Goal: Information Seeking & Learning: Check status

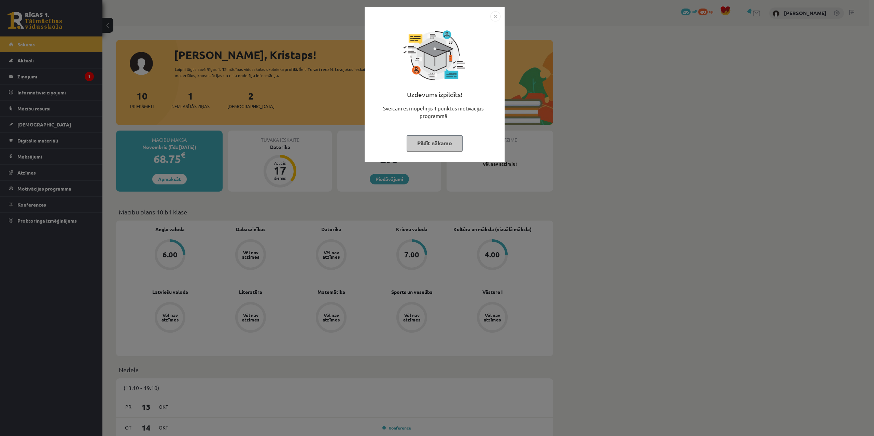
click at [445, 140] on button "Pildīt nākamo" at bounding box center [434, 143] width 56 height 16
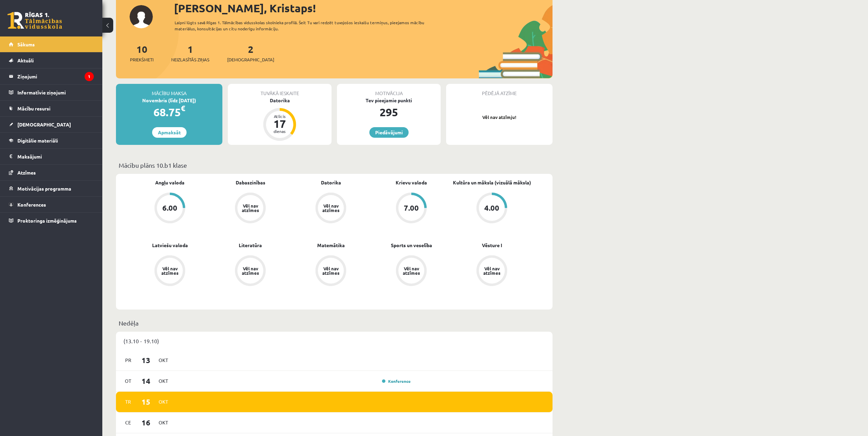
drag, startPoint x: 587, startPoint y: 258, endPoint x: 583, endPoint y: 258, distance: 3.8
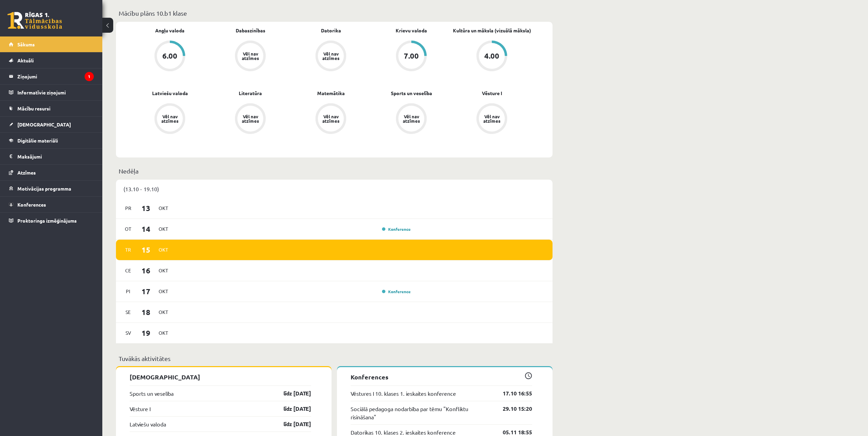
drag, startPoint x: 586, startPoint y: 266, endPoint x: 580, endPoint y: 257, distance: 10.6
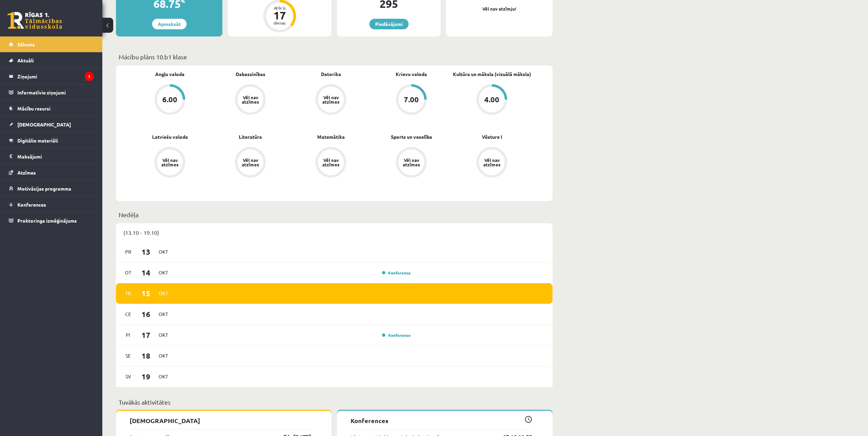
scroll to position [109, 0]
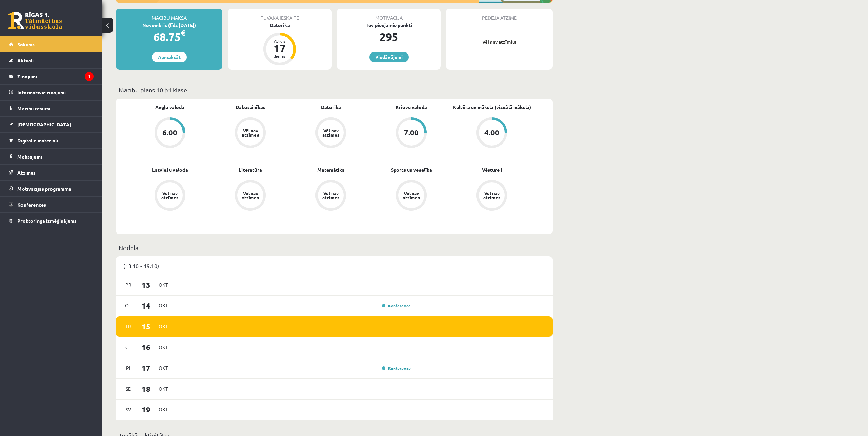
drag, startPoint x: 539, startPoint y: 245, endPoint x: 410, endPoint y: 149, distance: 161.1
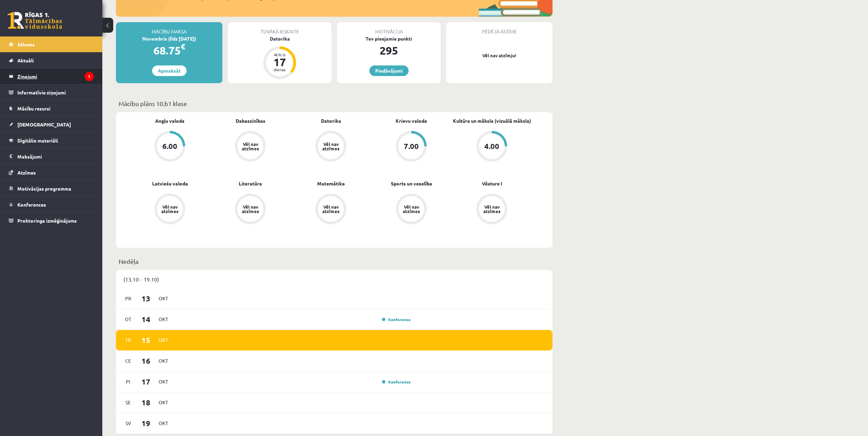
click at [41, 80] on legend "Ziņojumi 1" at bounding box center [55, 77] width 76 height 16
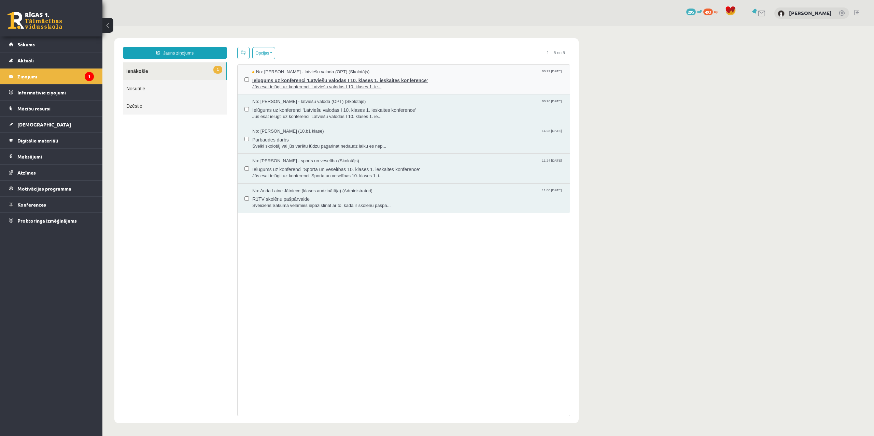
click at [278, 85] on span "Jūs esat ielūgti uz konferenci 'Latviešu valodas I 10. klases 1. ie..." at bounding box center [407, 87] width 311 height 6
click at [249, 82] on div "No: Laila Jirgensone - latviešu valoda (OPT) (Skolotājs) 08:29 14/10/2025 Ielūg…" at bounding box center [403, 79] width 318 height 21
click at [263, 77] on span "Ielūgums uz konferenci 'Latviešu valodas I 10. klases 1. ieskaites konference'" at bounding box center [407, 79] width 311 height 9
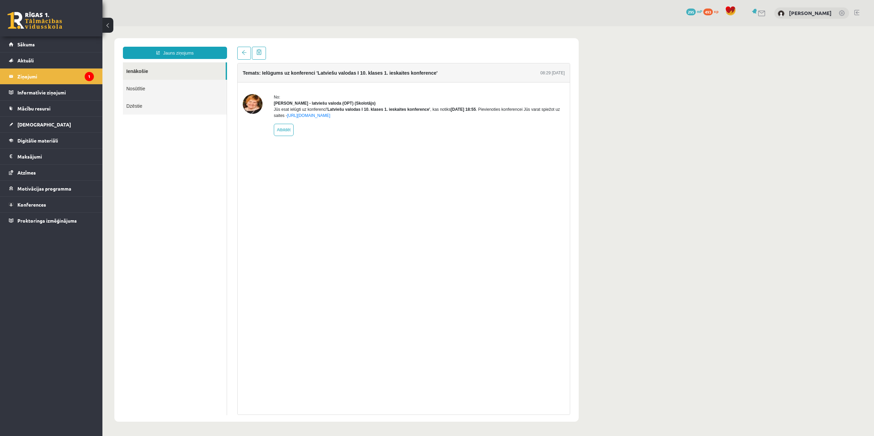
click at [251, 111] on img at bounding box center [253, 104] width 20 height 20
click at [251, 107] on img at bounding box center [253, 104] width 20 height 20
drag, startPoint x: 252, startPoint y: 105, endPoint x: 253, endPoint y: 102, distance: 3.5
click at [253, 102] on img at bounding box center [253, 104] width 20 height 20
click at [650, 232] on body "Jauns ziņojums Ienākošie Nosūtītie Dzēstie ********* ********* ******* Temats: …" at bounding box center [487, 230] width 771 height 408
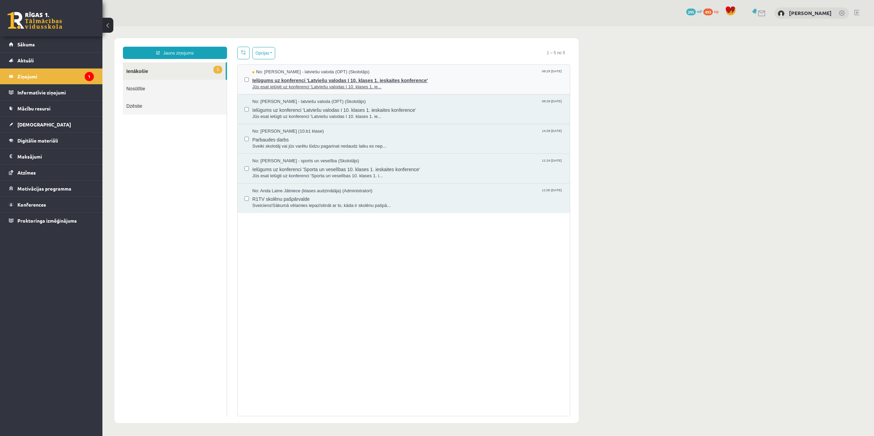
click at [274, 76] on span "Ielūgums uz konferenci 'Latviešu valodas I 10. klases 1. ieskaites konference'" at bounding box center [407, 79] width 311 height 9
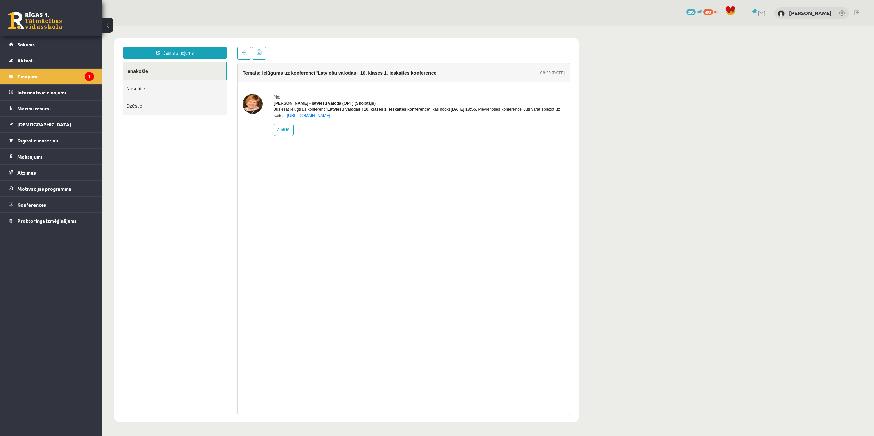
drag, startPoint x: 180, startPoint y: 116, endPoint x: 152, endPoint y: 112, distance: 28.6
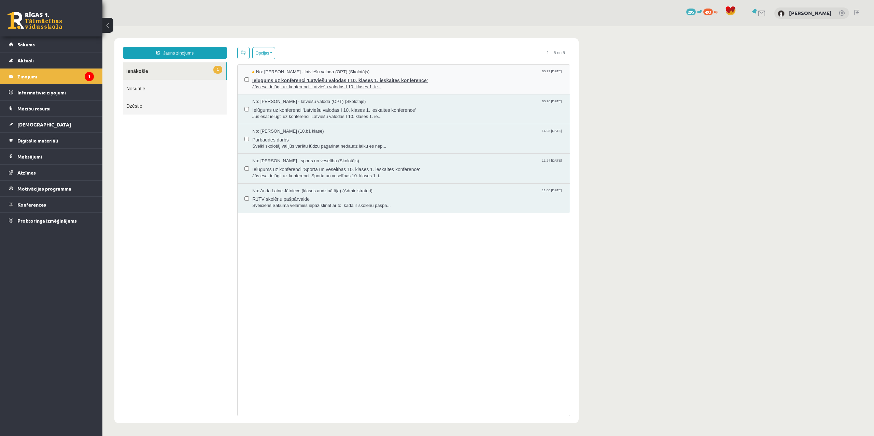
click at [294, 79] on span "Ielūgums uz konferenci 'Latviešu valodas I 10. klases 1. ieskaites konference'" at bounding box center [407, 79] width 311 height 9
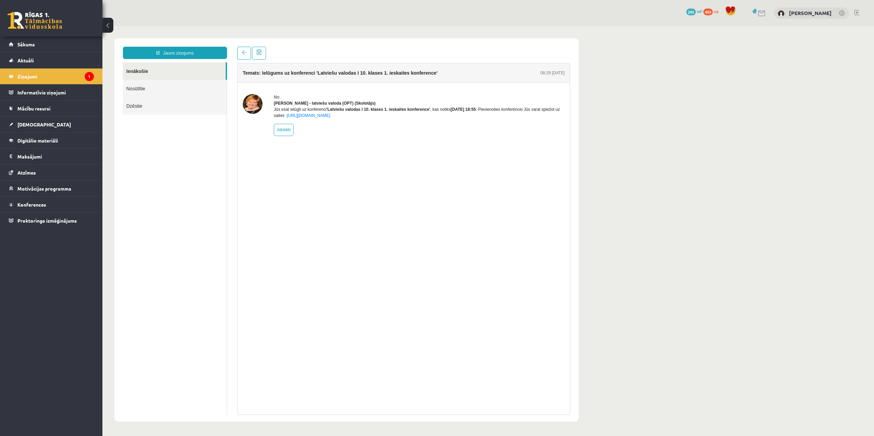
click at [158, 86] on link "Nosūtītie" at bounding box center [175, 88] width 104 height 17
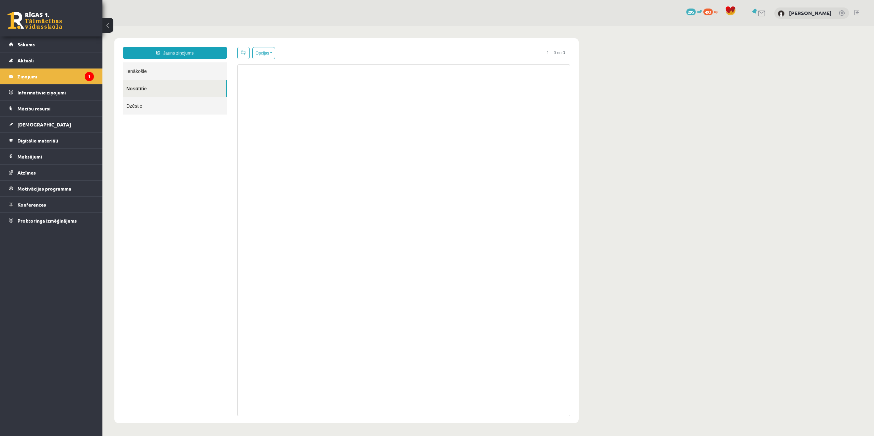
click at [154, 73] on link "Ienākošie" at bounding box center [175, 70] width 104 height 17
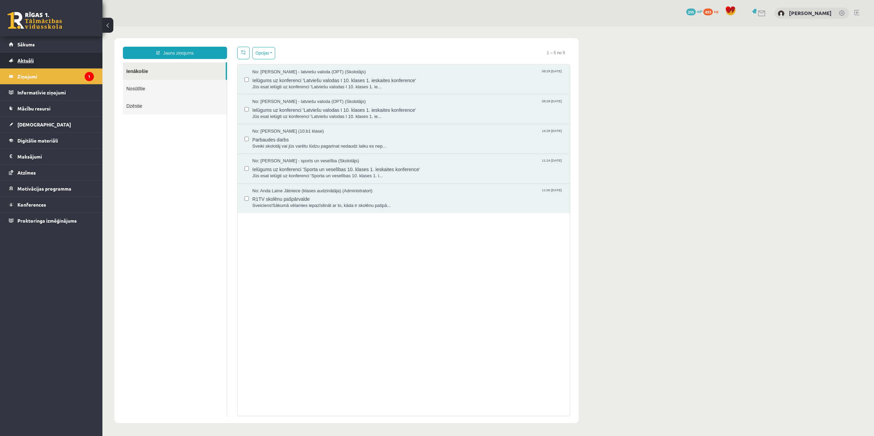
click at [26, 54] on link "Aktuāli" at bounding box center [51, 61] width 85 height 16
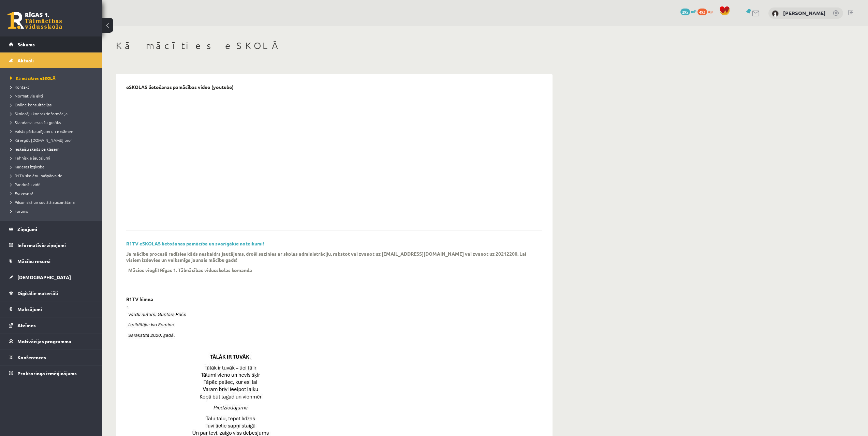
click at [33, 48] on link "Sākums" at bounding box center [51, 45] width 85 height 16
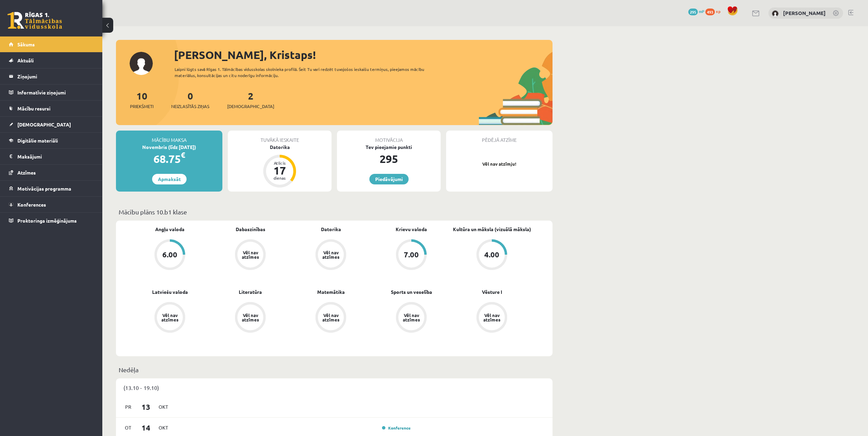
click at [246, 99] on div "2 Ieskaites" at bounding box center [250, 99] width 47 height 21
click at [244, 100] on div "2 Ieskaites" at bounding box center [250, 99] width 47 height 21
click at [240, 101] on div "2 Ieskaites" at bounding box center [250, 99] width 47 height 21
click at [239, 100] on link "2 Ieskaites" at bounding box center [250, 100] width 47 height 20
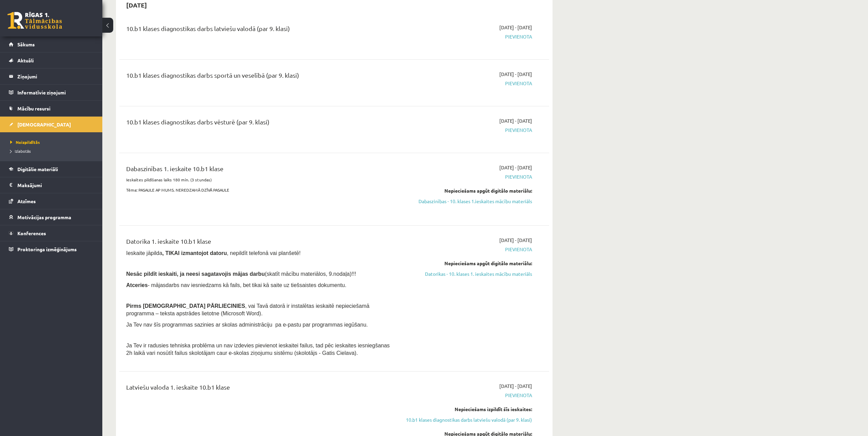
drag, startPoint x: 543, startPoint y: 193, endPoint x: 541, endPoint y: 197, distance: 4.3
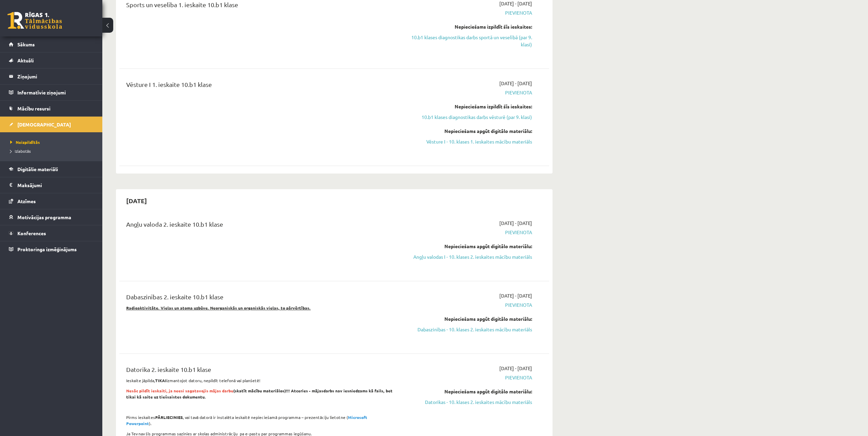
drag, startPoint x: 534, startPoint y: 179, endPoint x: 536, endPoint y: 201, distance: 21.9
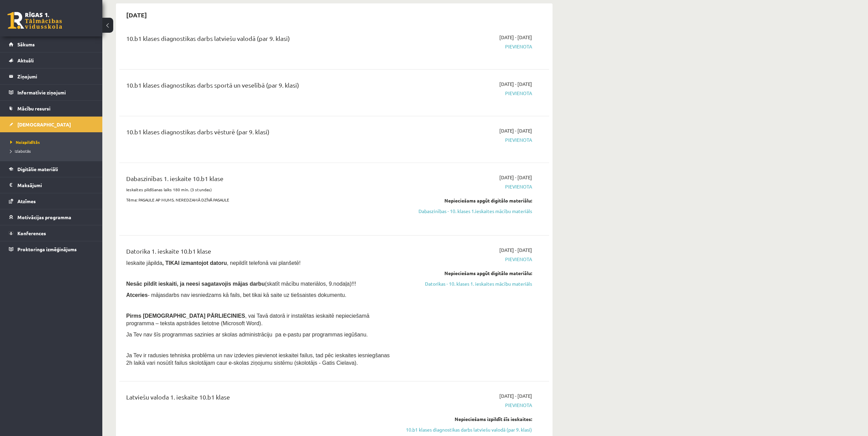
scroll to position [16, 0]
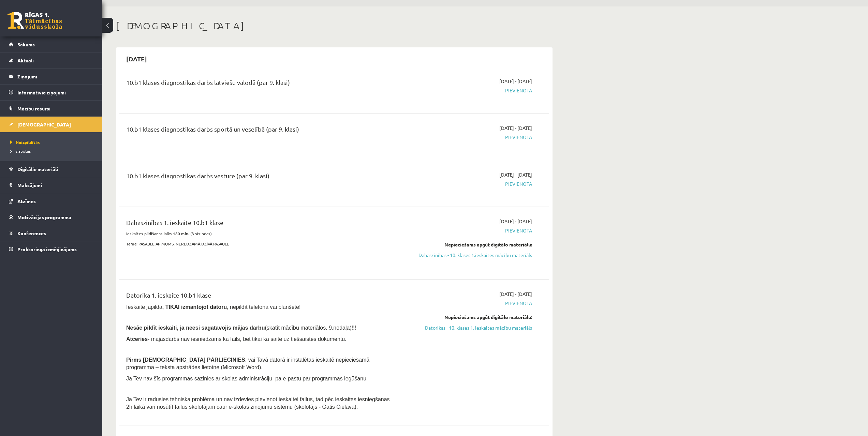
drag, startPoint x: 582, startPoint y: 202, endPoint x: 569, endPoint y: 169, distance: 35.7
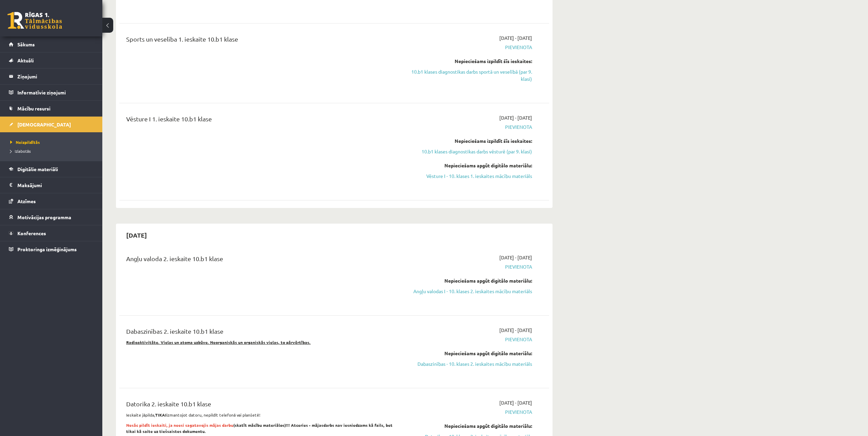
drag, startPoint x: 544, startPoint y: 234, endPoint x: 540, endPoint y: 245, distance: 12.3
